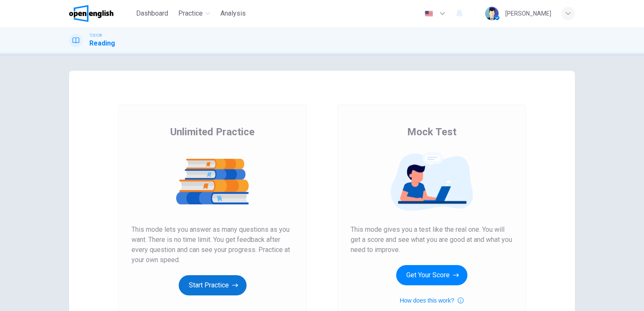
click at [209, 283] on button "Start Practice" at bounding box center [213, 285] width 68 height 20
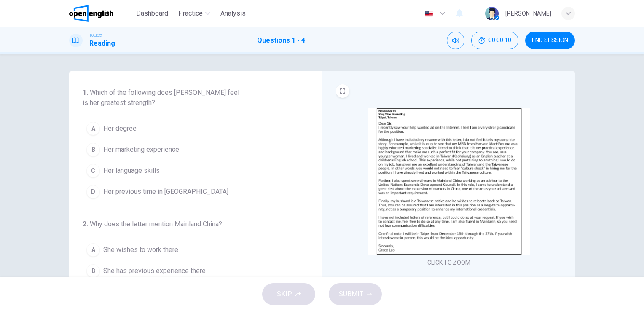
click at [361, 264] on div "CLICK TO ZOOM" at bounding box center [449, 188] width 226 height 161
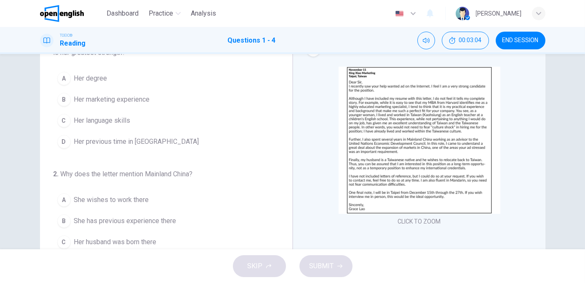
scroll to position [42, 0]
click at [130, 100] on span "Her marketing experience" at bounding box center [112, 99] width 76 height 10
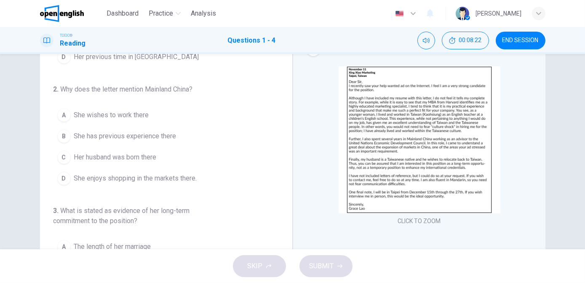
scroll to position [93, 0]
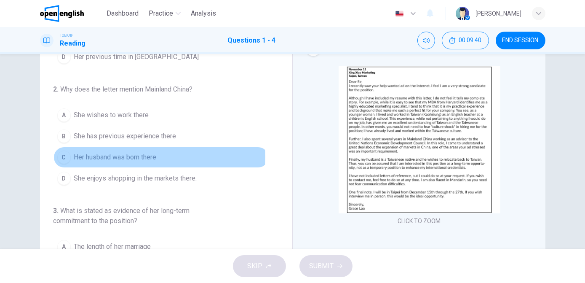
click at [123, 154] on span "Her husband was born there" at bounding box center [115, 157] width 83 height 10
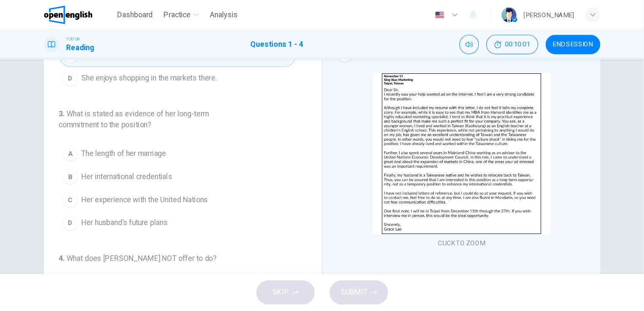
scroll to position [201, 0]
click at [360, 164] on img at bounding box center [420, 139] width 162 height 147
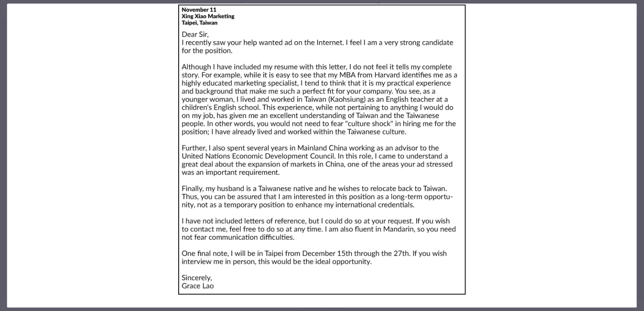
scroll to position [0, 0]
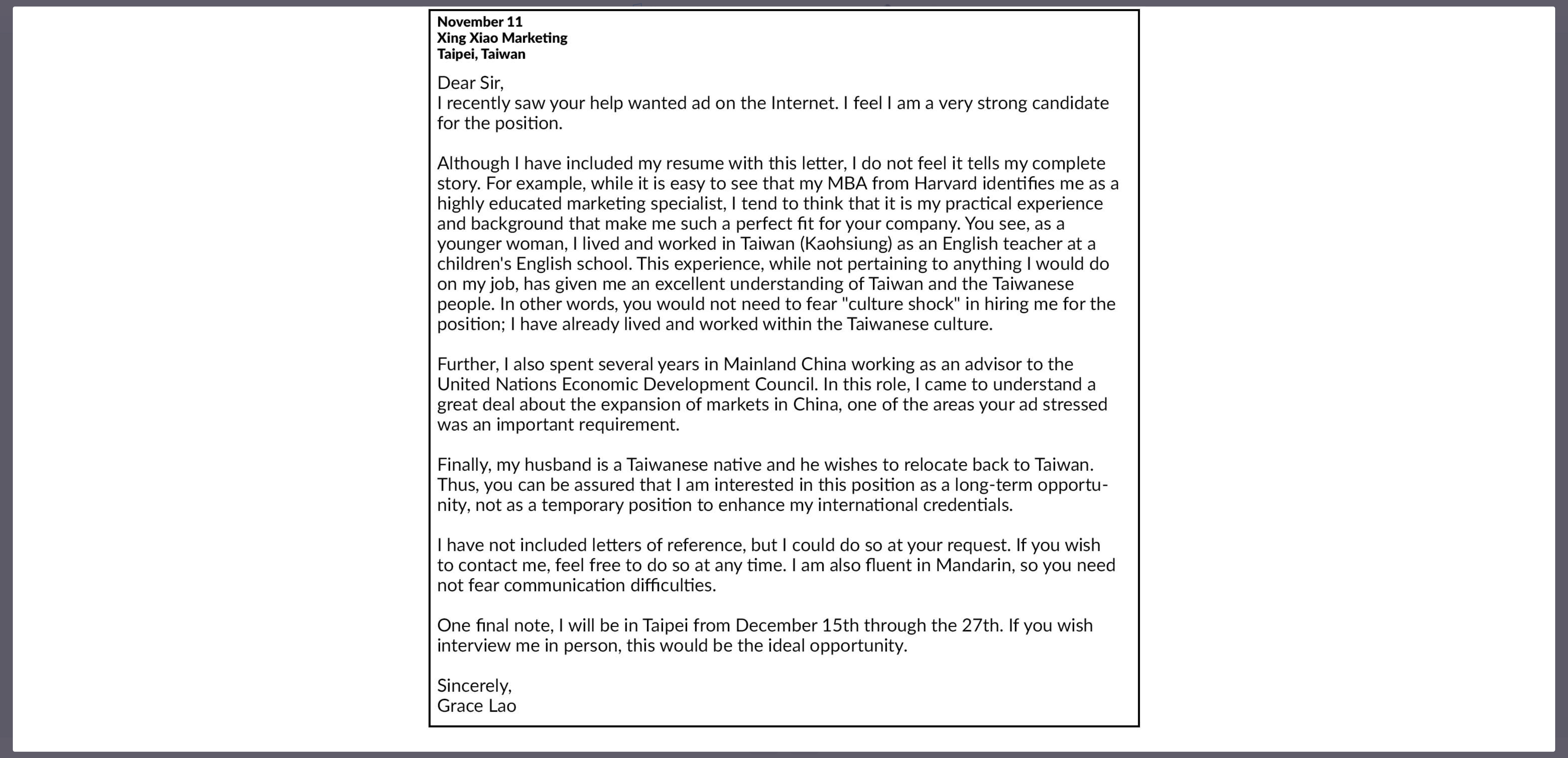
click at [392, 189] on img at bounding box center [784, 368] width 1542 height 723
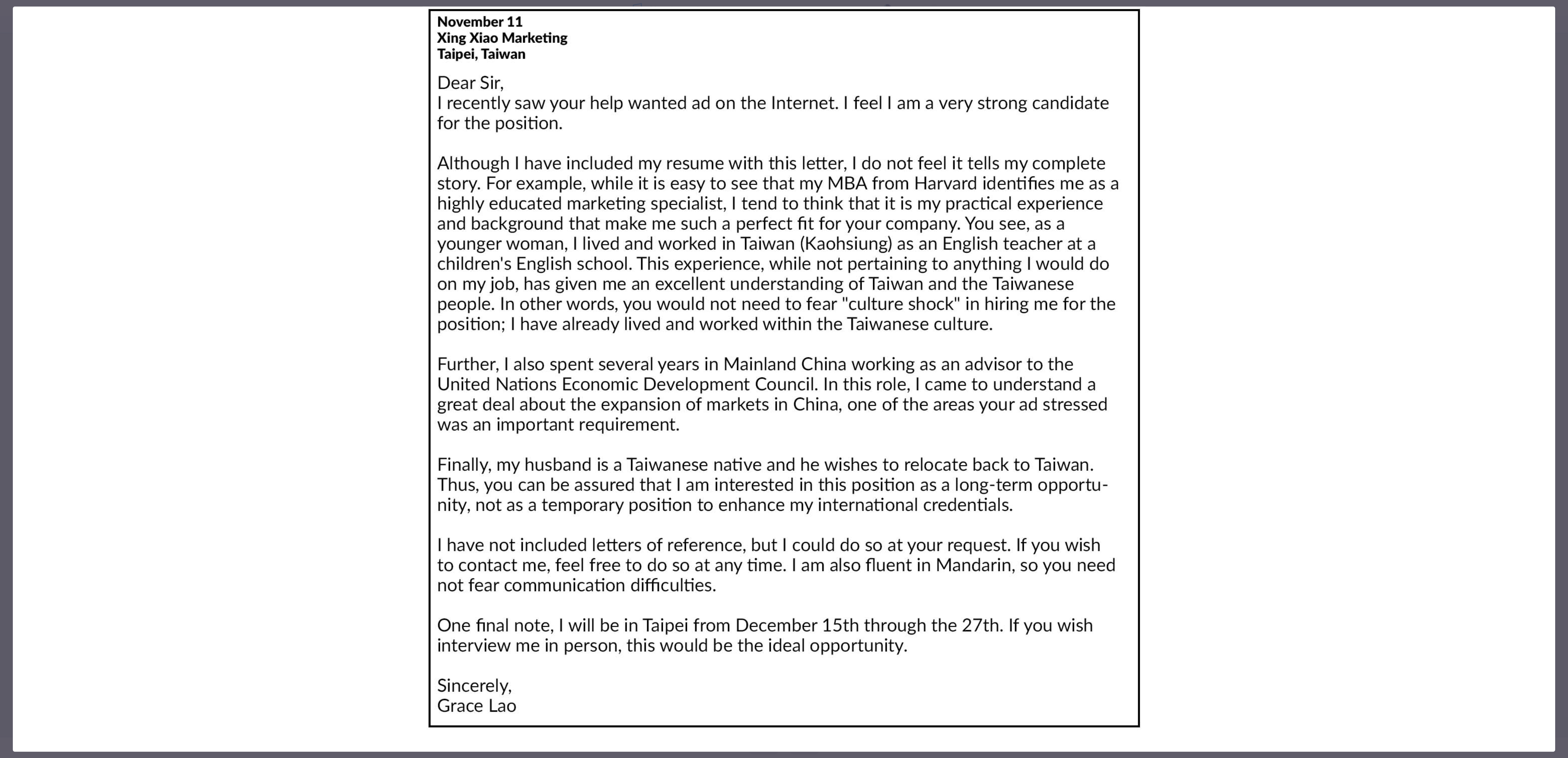
drag, startPoint x: 1258, startPoint y: 203, endPoint x: 881, endPoint y: 619, distance: 561.4
click at [392, 189] on img at bounding box center [784, 368] width 1542 height 723
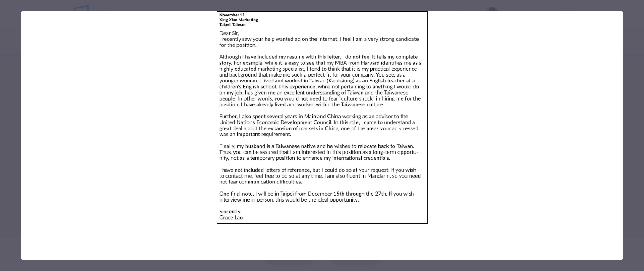
click at [484, 85] on img at bounding box center [322, 118] width 602 height 215
click at [486, 75] on img at bounding box center [322, 118] width 602 height 215
click at [503, 102] on img at bounding box center [322, 118] width 602 height 215
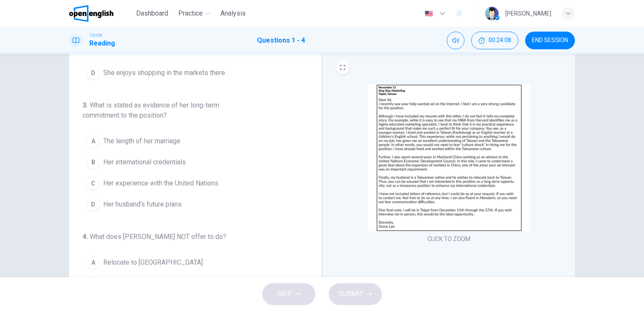
scroll to position [217, 0]
click at [185, 177] on span "Her experience with the United Nations" at bounding box center [160, 182] width 115 height 10
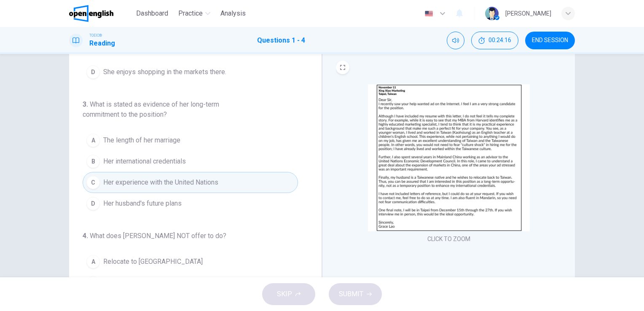
scroll to position [227, 0]
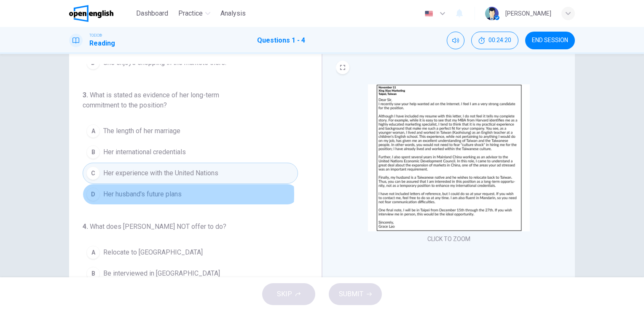
click at [165, 192] on span "Her husband's future plans" at bounding box center [142, 194] width 78 height 10
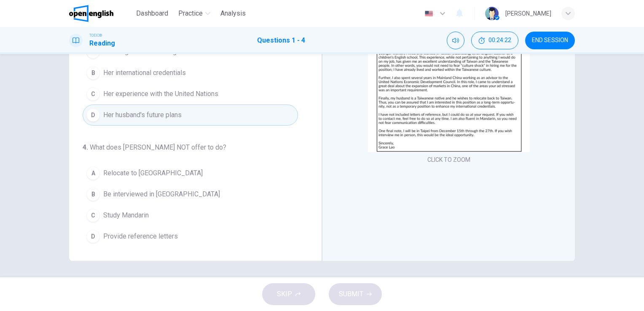
scroll to position [103, 0]
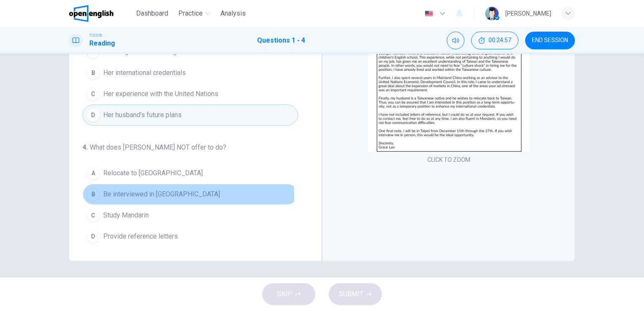
click at [119, 195] on span "Be interviewed in Taipei" at bounding box center [161, 194] width 117 height 10
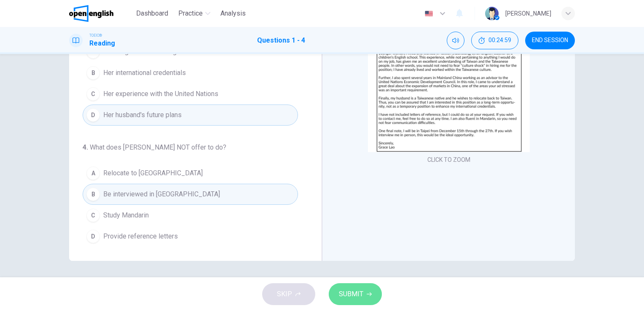
click at [346, 299] on span "SUBMIT" at bounding box center [351, 294] width 24 height 12
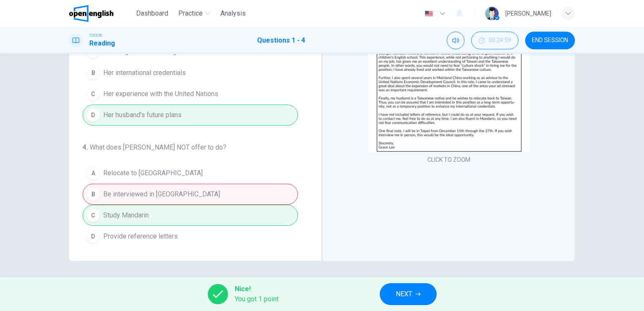
click at [215, 201] on div "A Relocate to Taiwan B Be interviewed in Taipei C Study Mandarin D Provide refe…" at bounding box center [190, 205] width 215 height 84
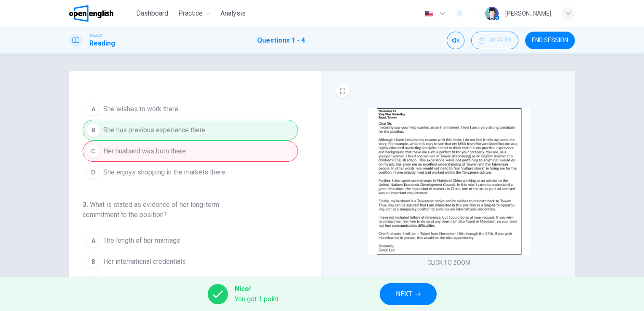
scroll to position [146, 0]
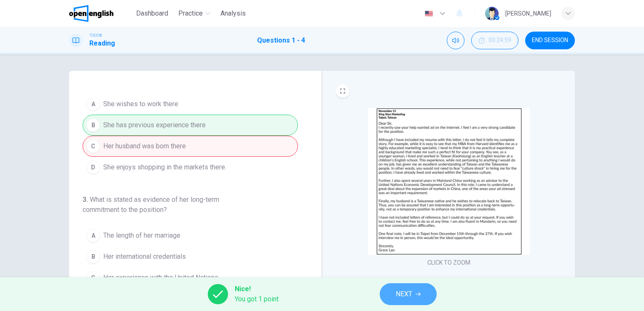
click at [408, 292] on span "NEXT" at bounding box center [404, 294] width 16 height 12
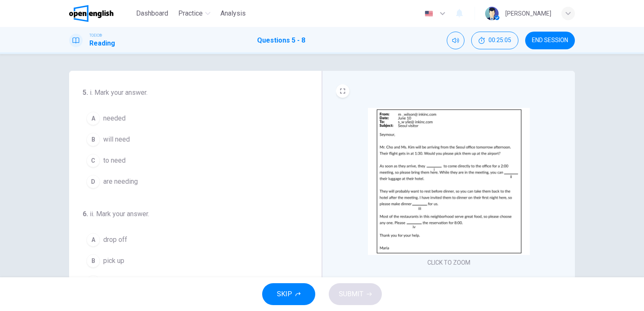
scroll to position [1, 0]
click at [441, 259] on button "CLICK TO ZOOM" at bounding box center [449, 261] width 50 height 12
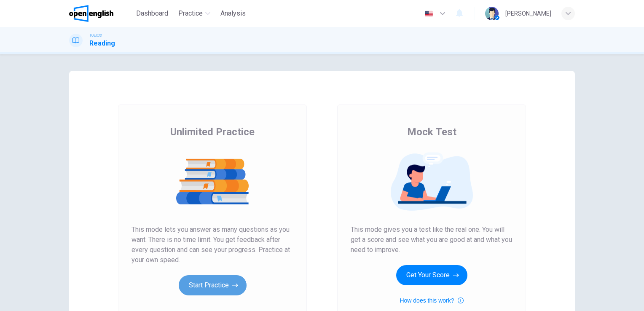
click at [207, 286] on button "Start Practice" at bounding box center [213, 285] width 68 height 20
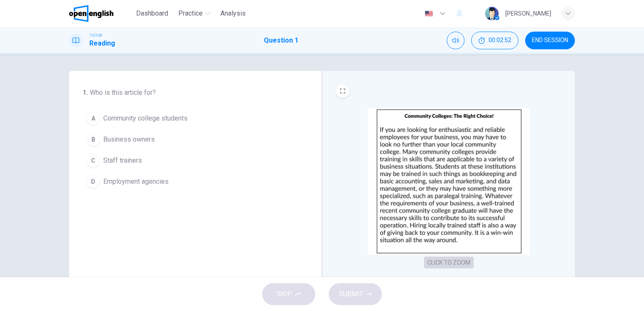
click at [438, 260] on button "CLICK TO ZOOM" at bounding box center [449, 263] width 50 height 12
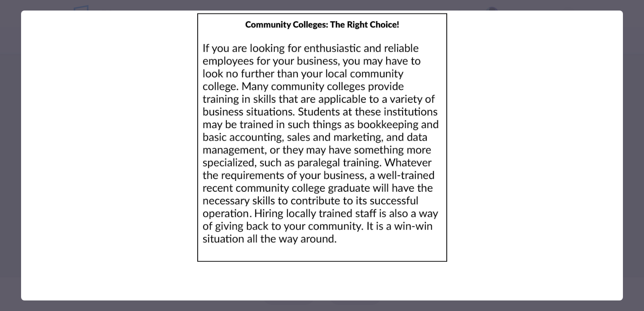
click at [432, 242] on img at bounding box center [322, 138] width 602 height 254
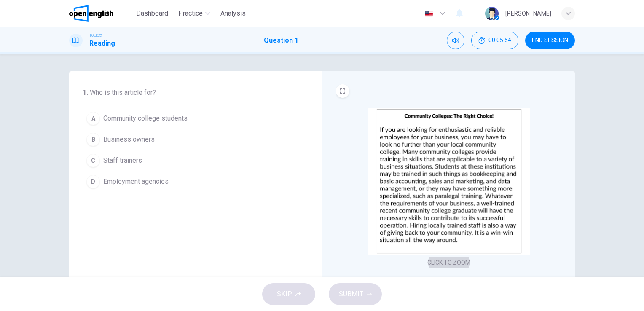
click at [459, 262] on button "CLICK TO ZOOM" at bounding box center [449, 263] width 50 height 12
